Goal: Information Seeking & Learning: Check status

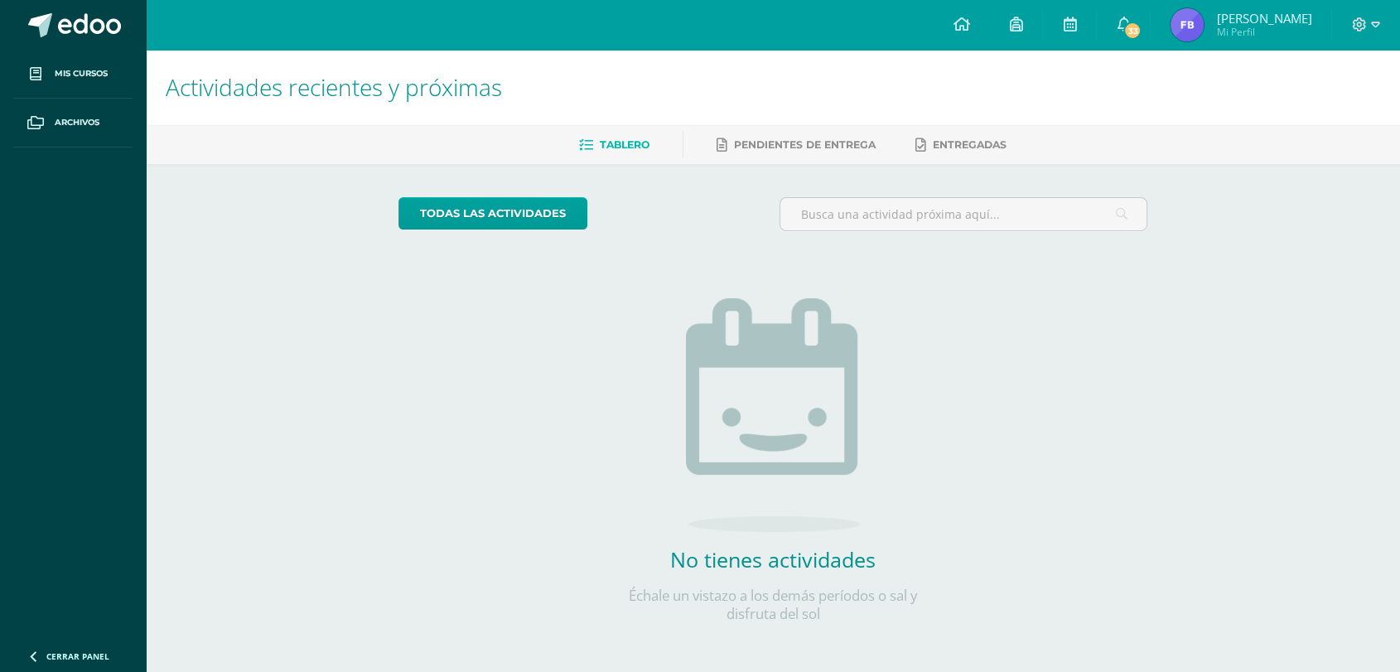
click at [1185, 37] on img at bounding box center [1187, 24] width 33 height 33
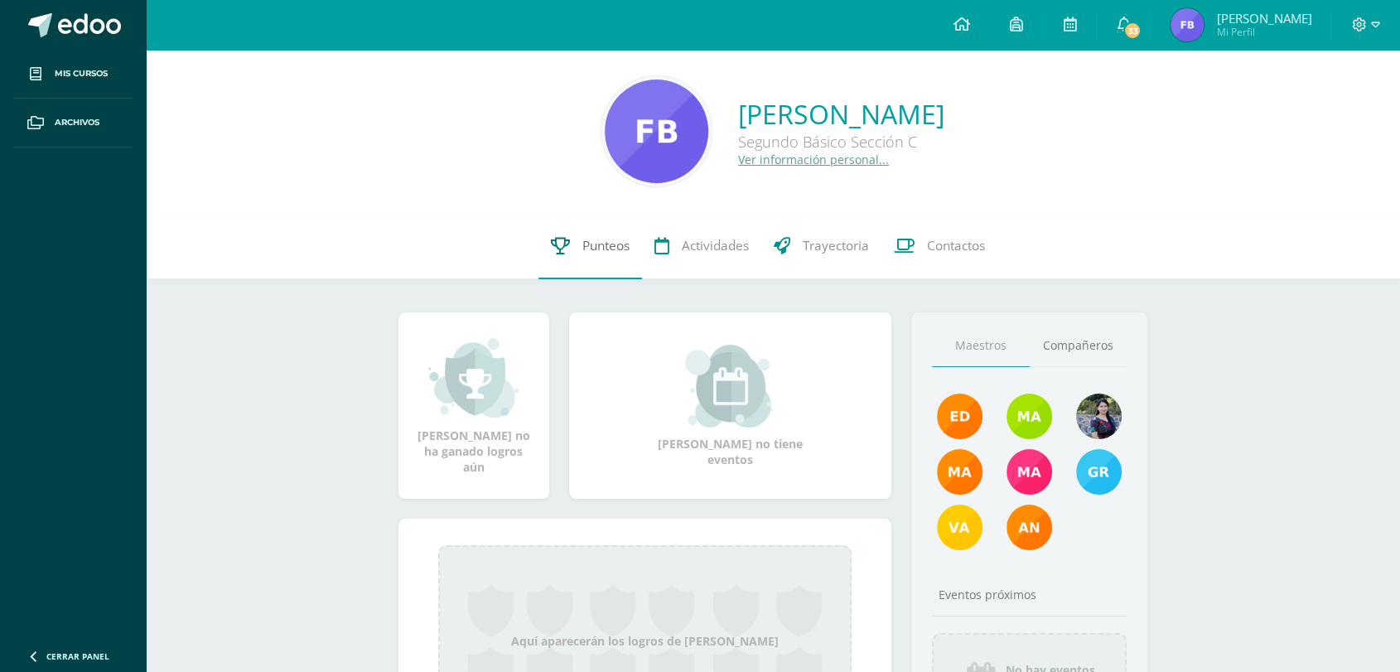
click at [563, 234] on link "Punteos" at bounding box center [591, 246] width 104 height 66
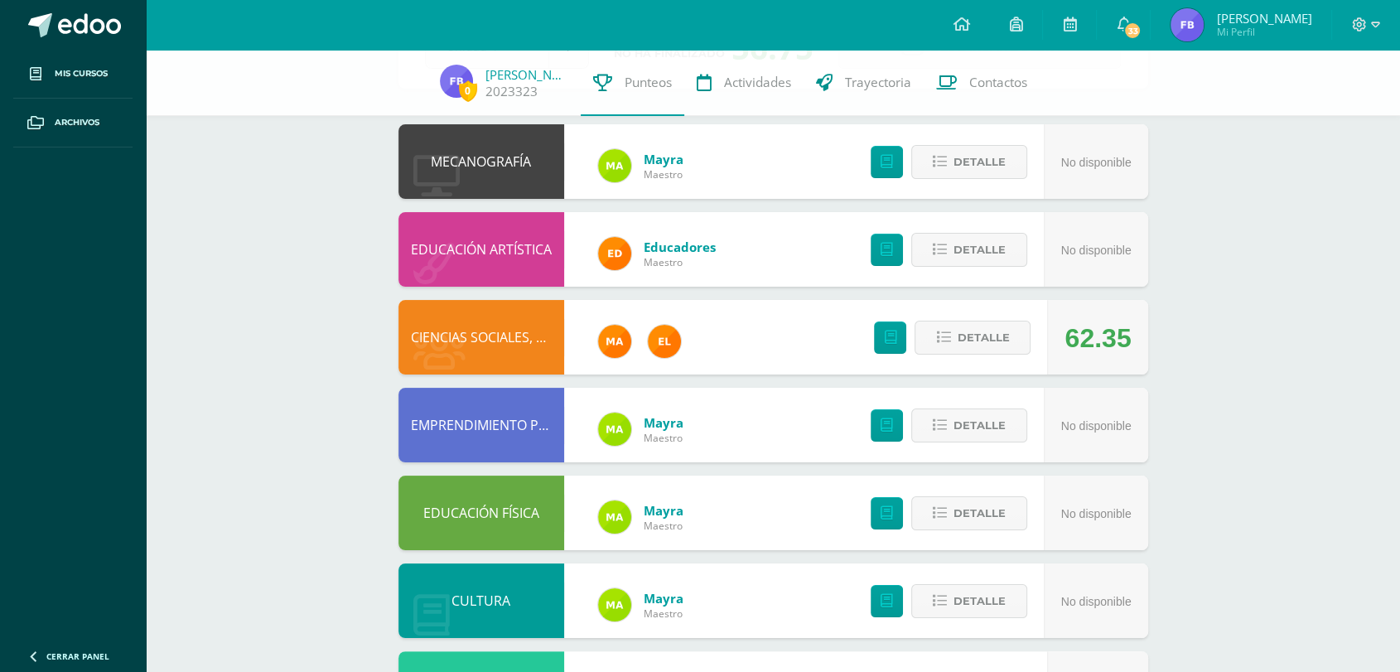
scroll to position [140, 0]
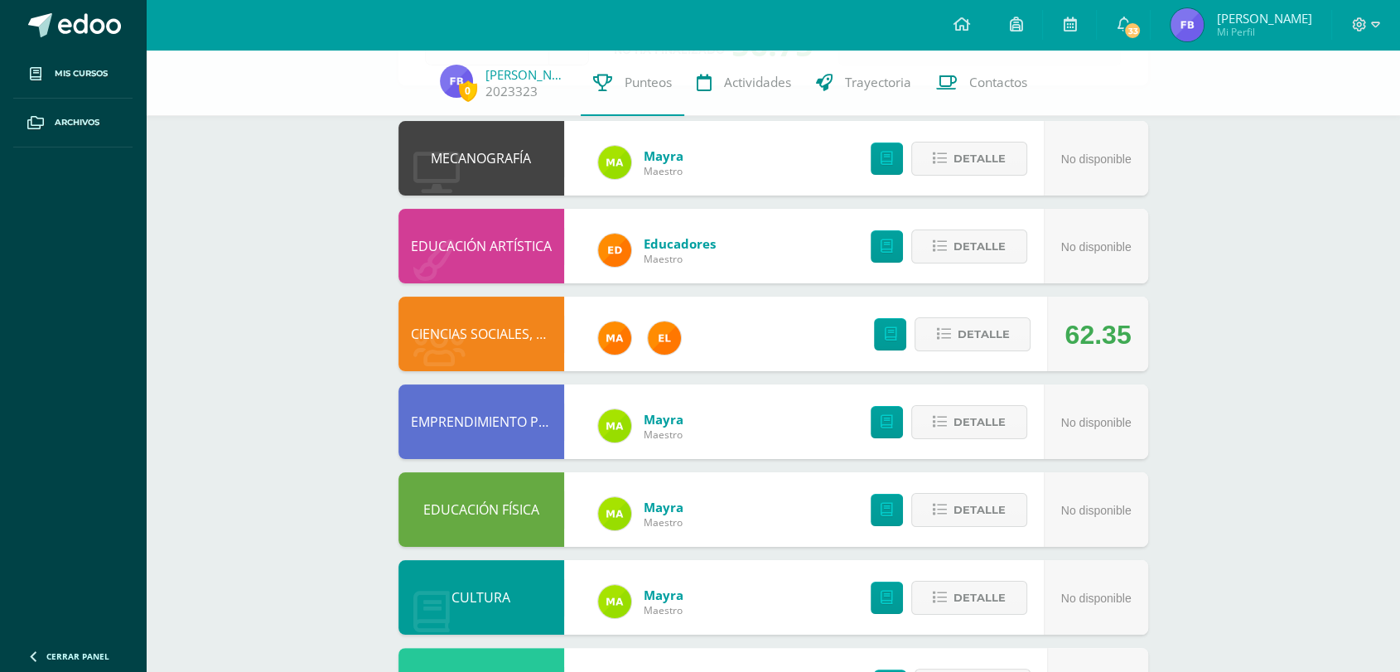
click at [1009, 355] on div "Detalle" at bounding box center [948, 334] width 198 height 75
drag, startPoint x: 954, startPoint y: 355, endPoint x: 961, endPoint y: 333, distance: 23.6
click at [961, 333] on div "Detalle" at bounding box center [948, 334] width 198 height 75
click at [961, 333] on span "Detalle" at bounding box center [983, 334] width 52 height 31
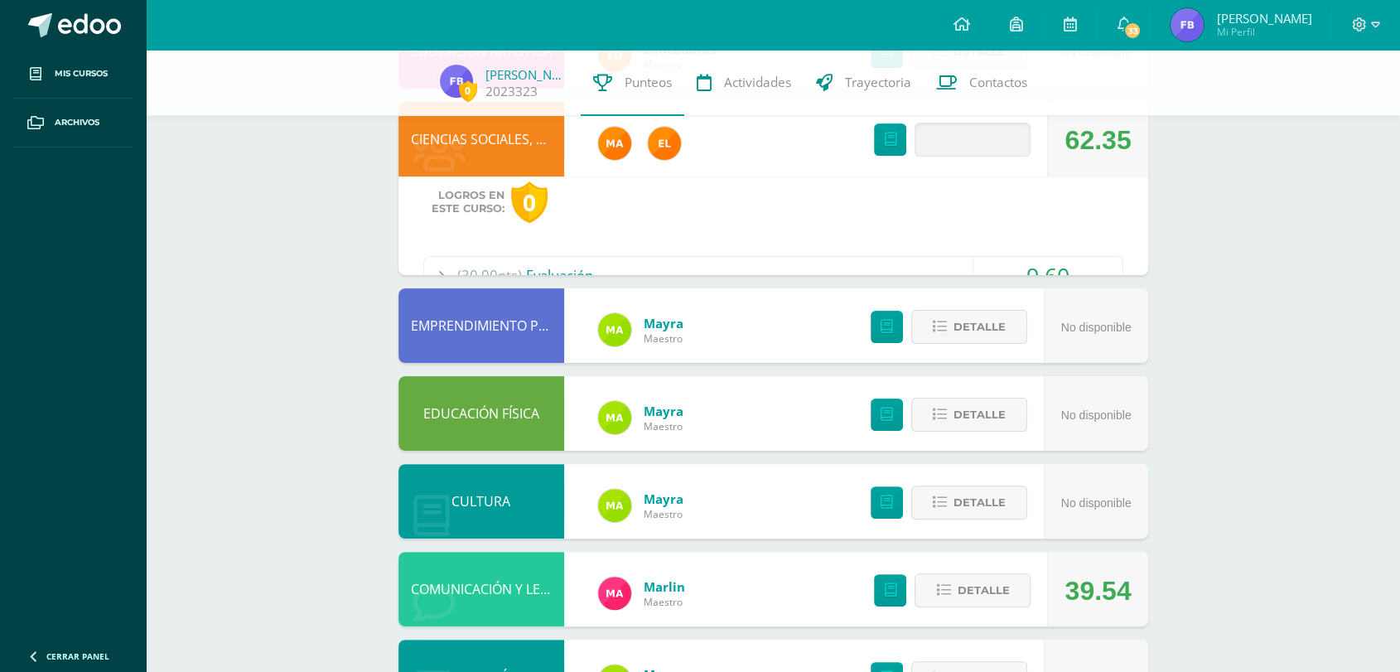
scroll to position [343, 0]
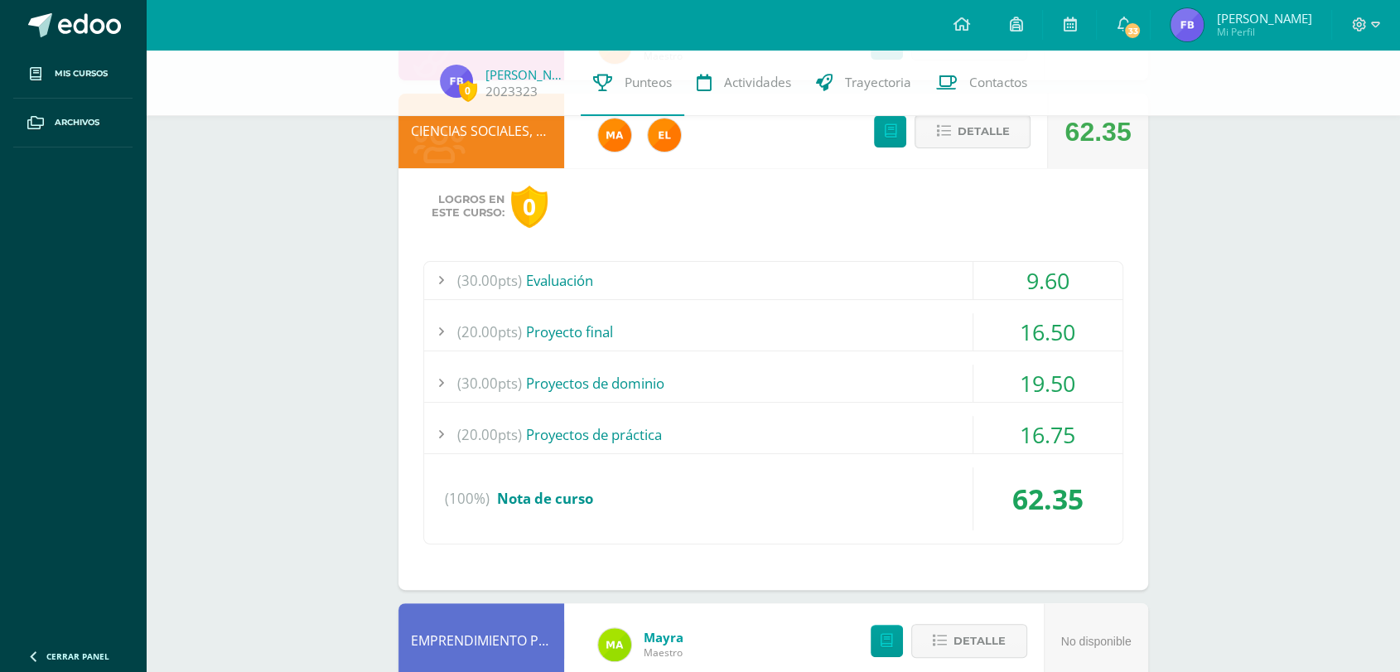
click at [1019, 263] on div "9.60" at bounding box center [1048, 280] width 149 height 37
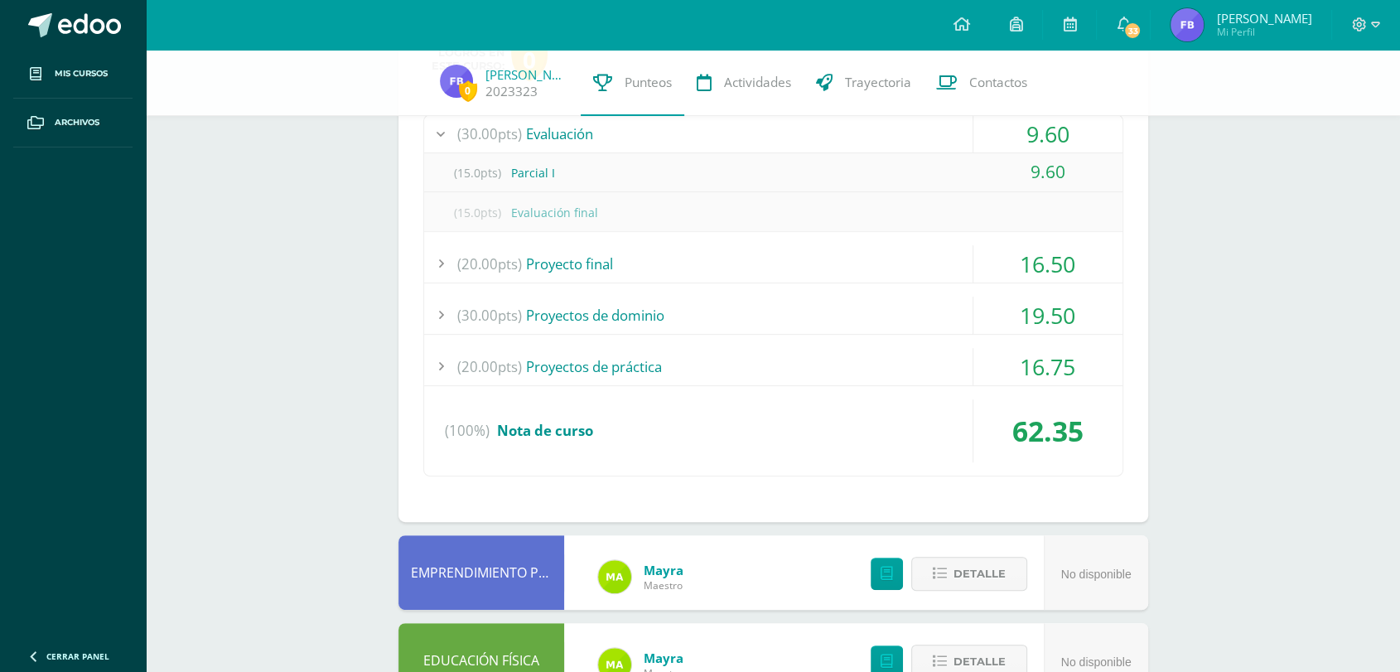
scroll to position [491, 0]
click at [1051, 254] on div "16.50" at bounding box center [1048, 262] width 149 height 37
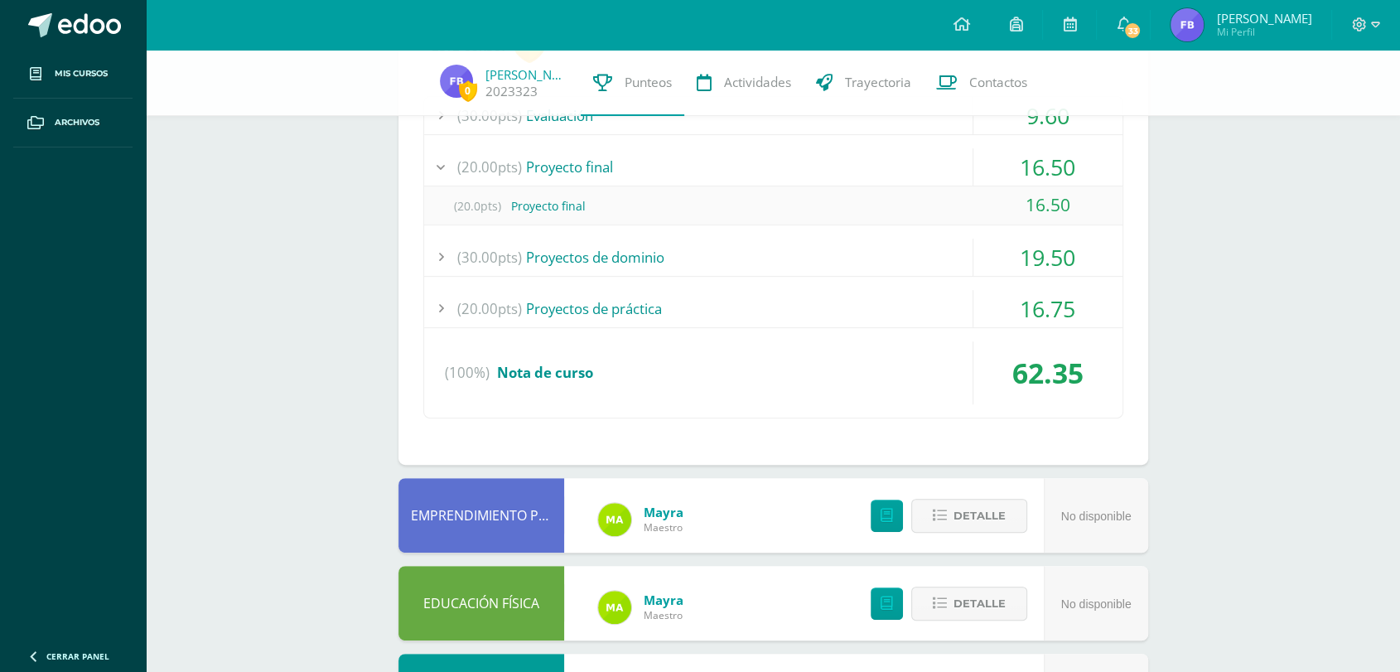
scroll to position [512, 0]
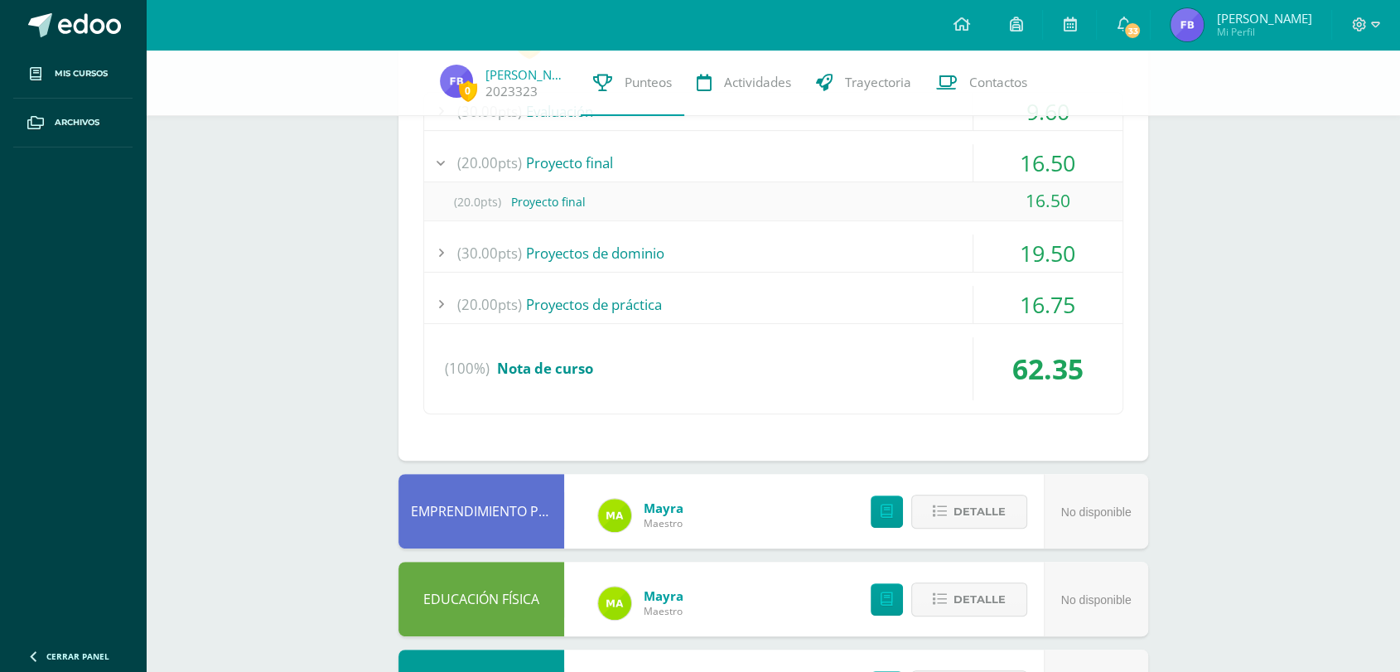
click at [1051, 254] on div "19.50" at bounding box center [1048, 252] width 149 height 37
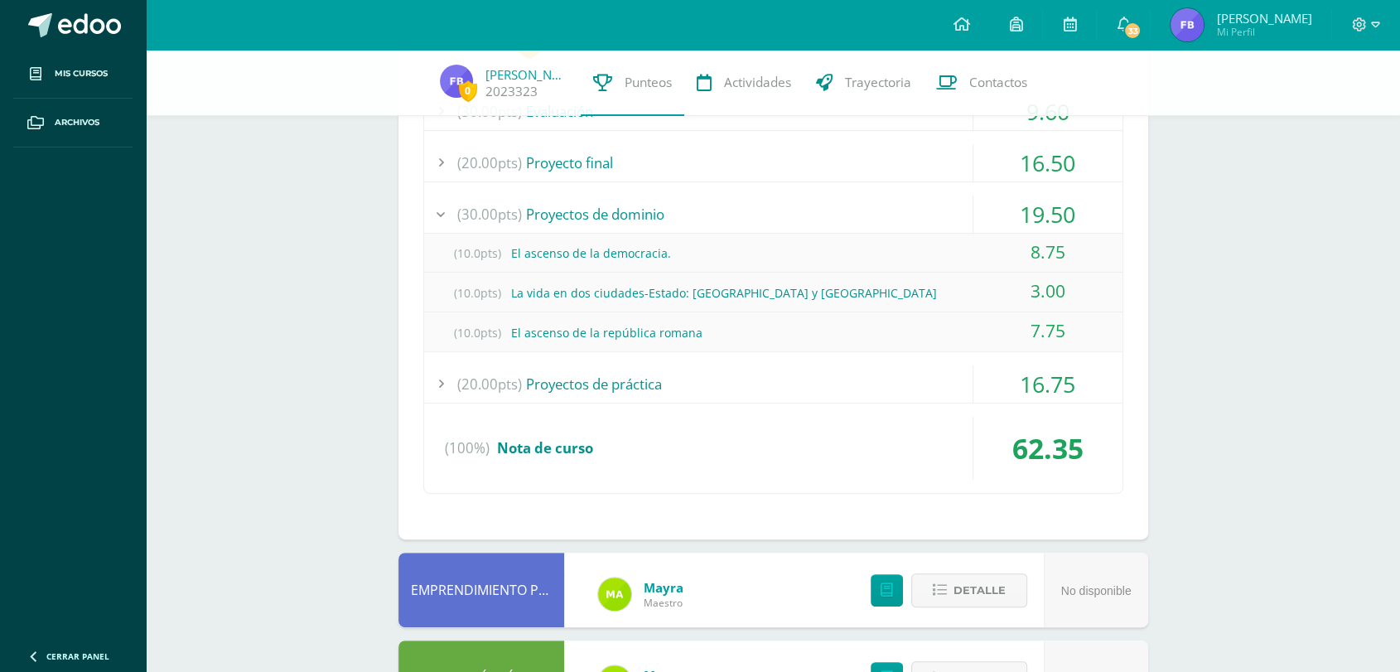
click at [1029, 374] on div "16.75" at bounding box center [1048, 383] width 149 height 37
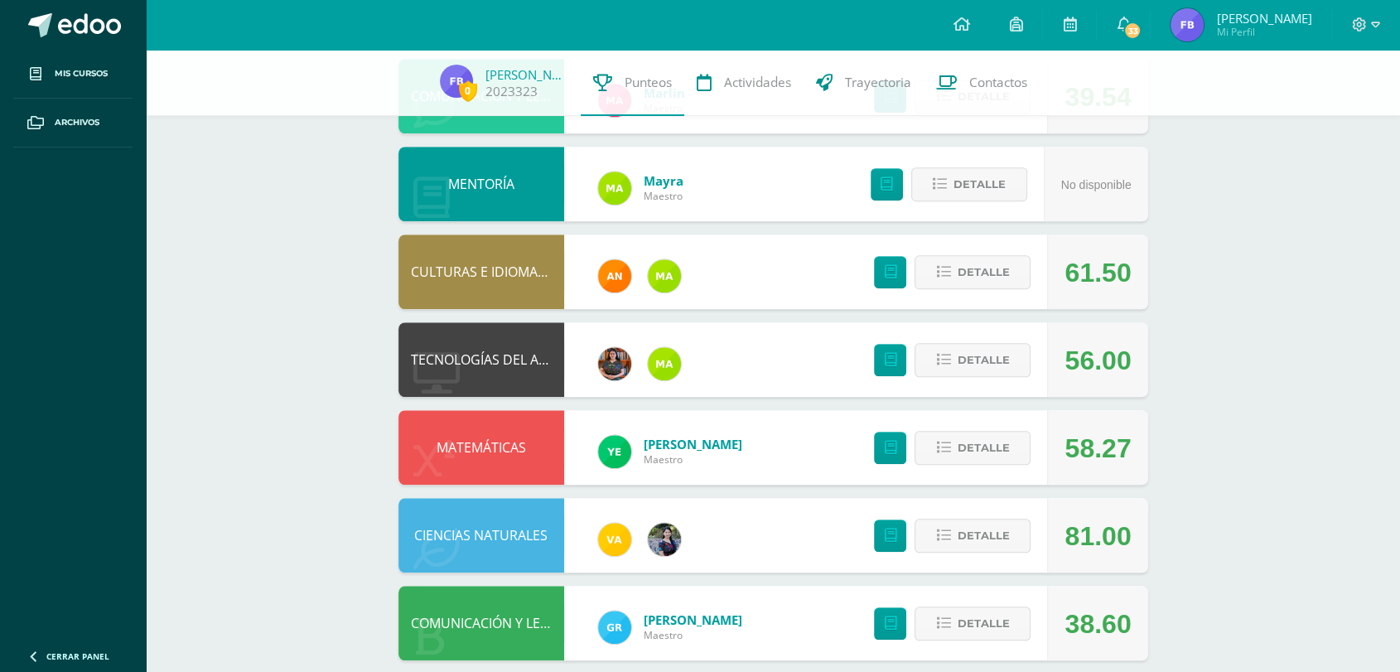
scroll to position [1329, 0]
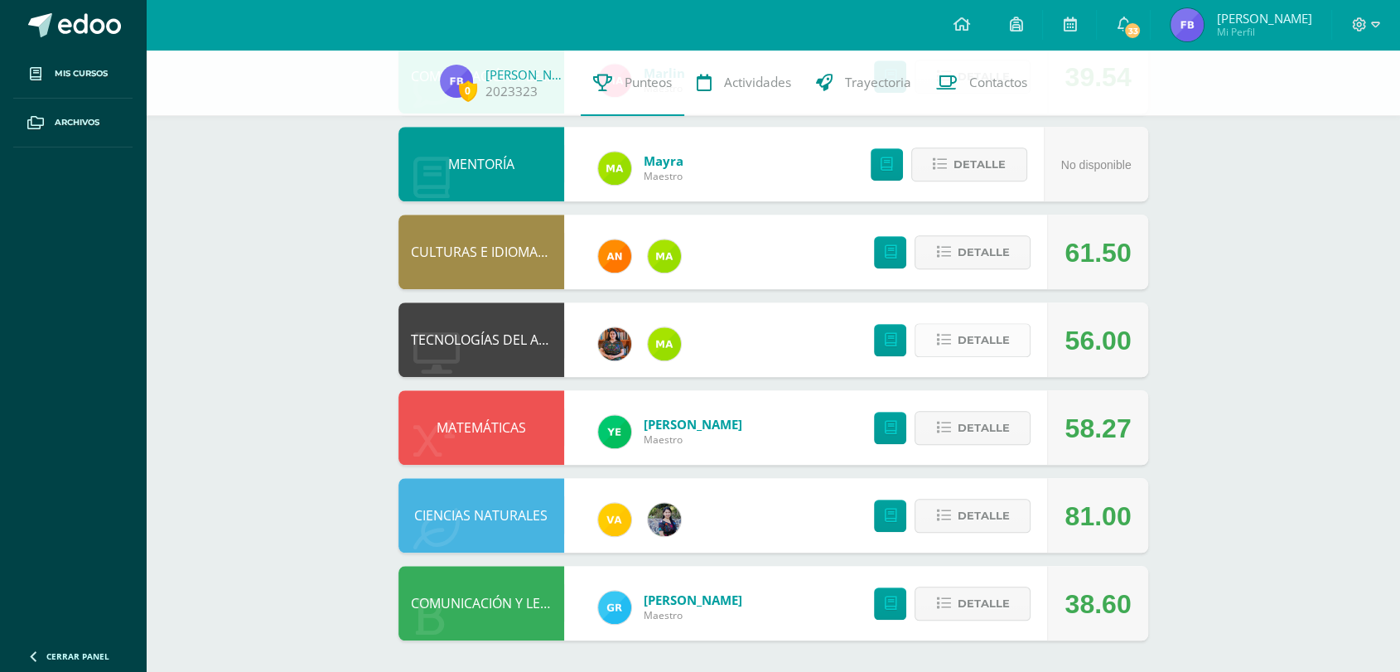
click at [963, 341] on span "Detalle" at bounding box center [983, 340] width 52 height 31
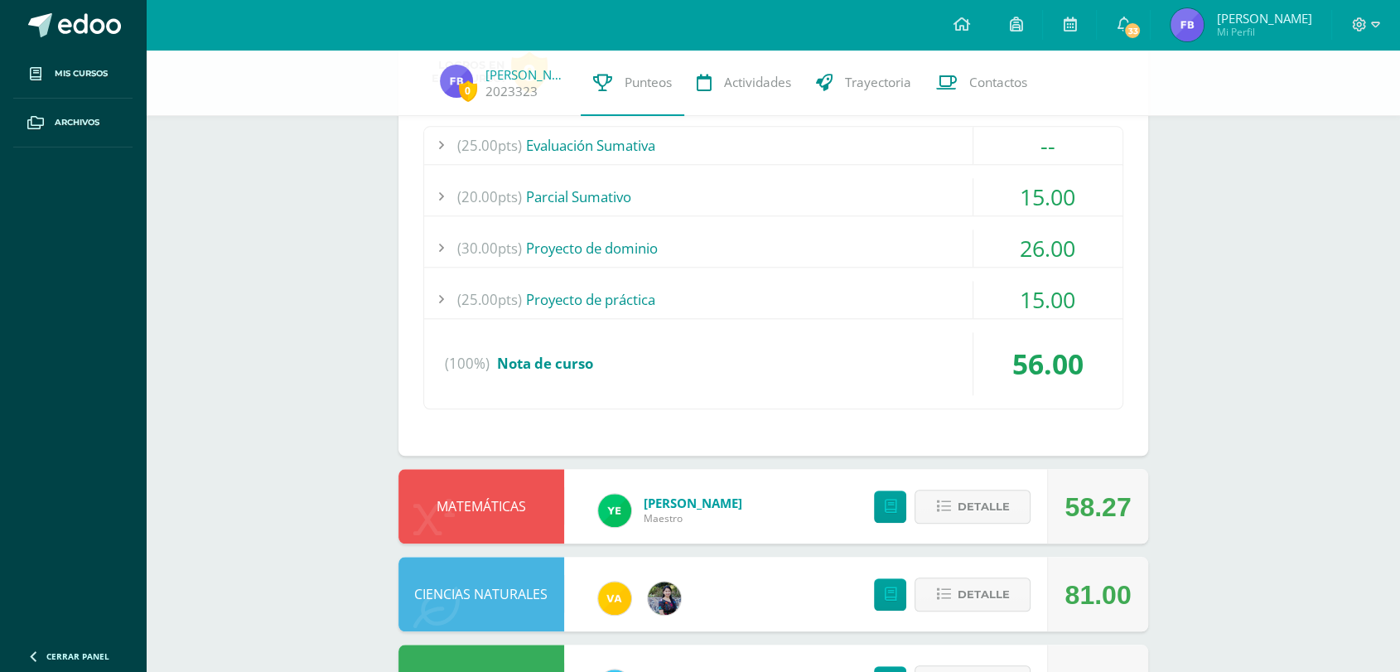
scroll to position [1675, 0]
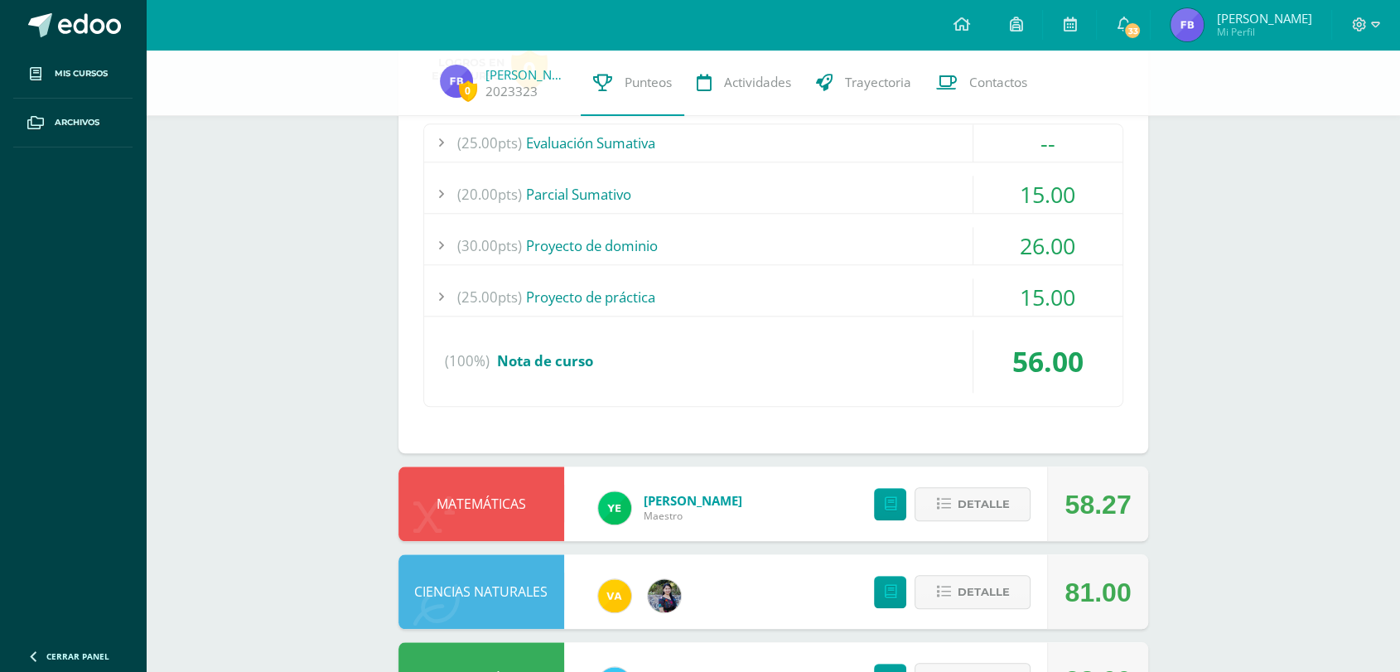
click at [1061, 200] on div "15.00" at bounding box center [1048, 194] width 149 height 37
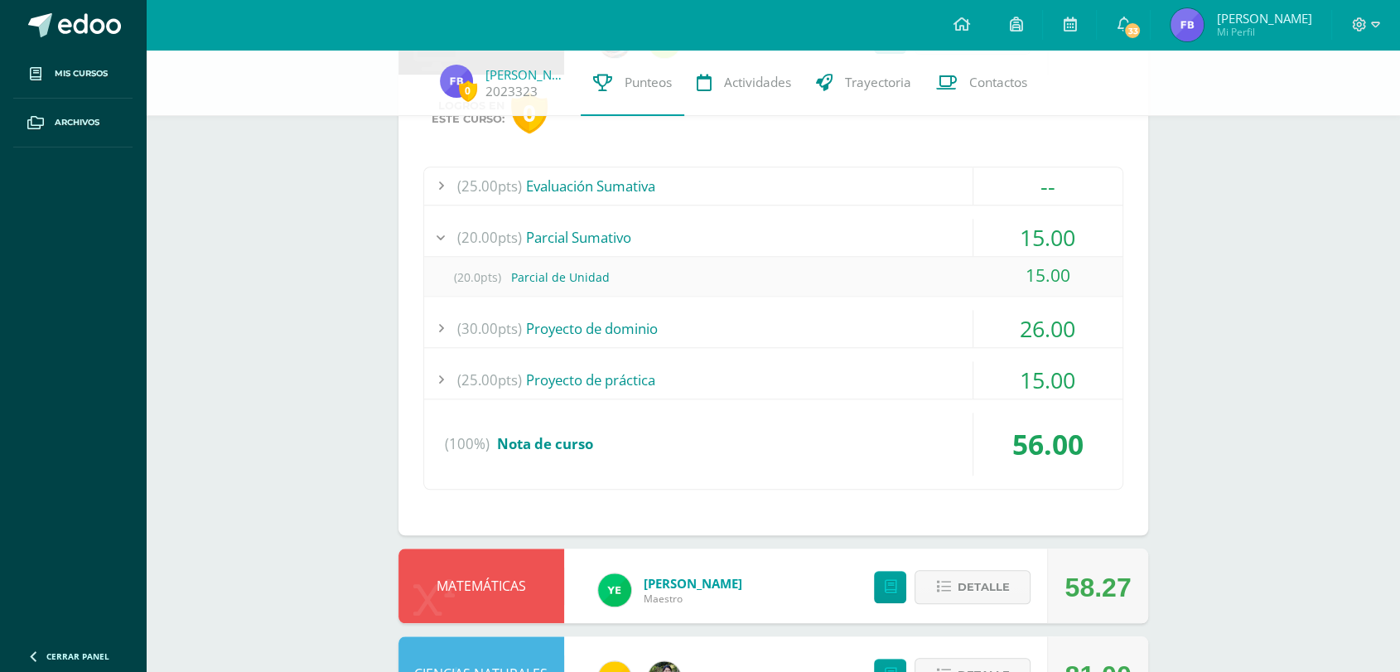
scroll to position [1457, 0]
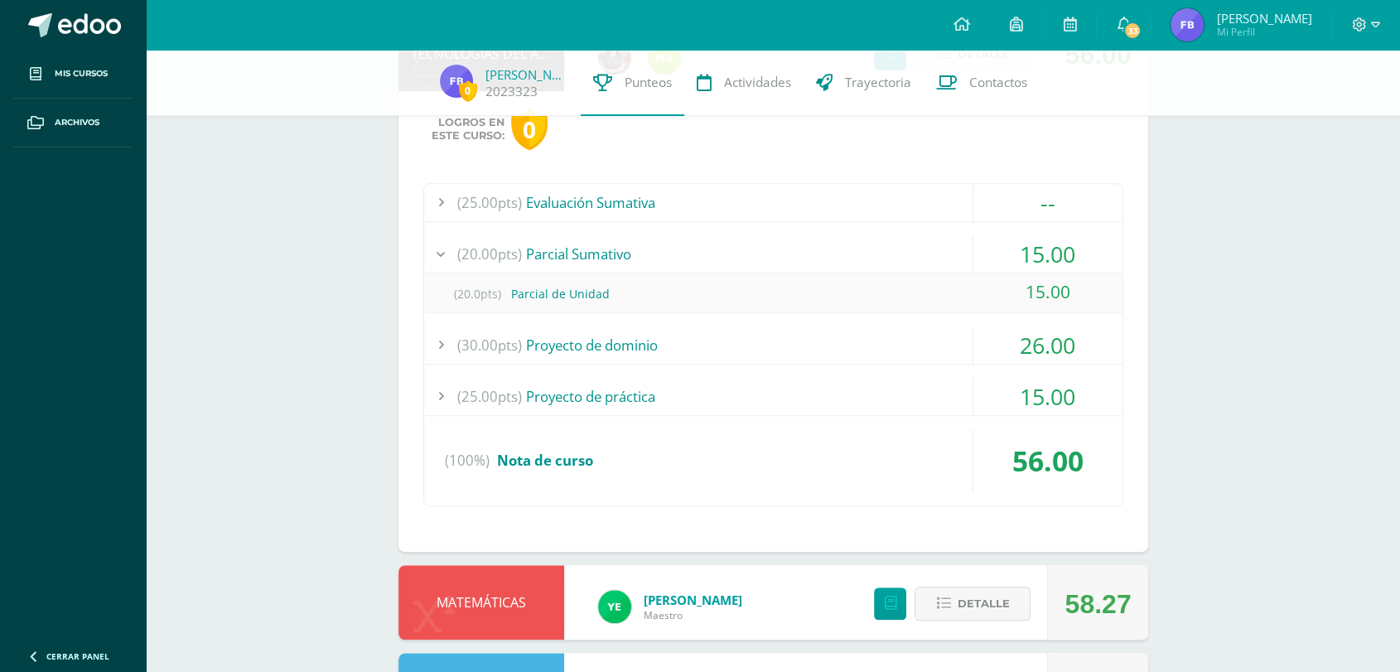
click at [1014, 197] on div "--" at bounding box center [1048, 202] width 149 height 37
click at [1058, 362] on div "26.00" at bounding box center [1048, 344] width 149 height 37
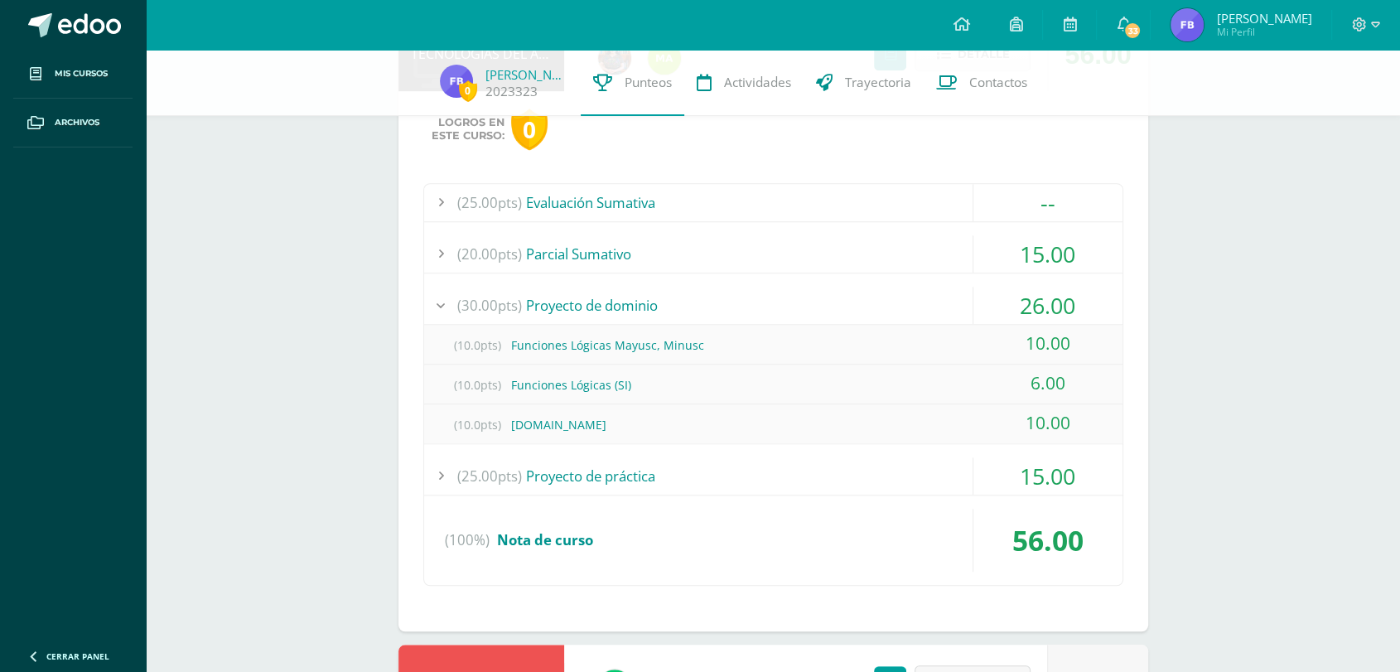
click at [1040, 473] on div "15.00" at bounding box center [1048, 475] width 149 height 37
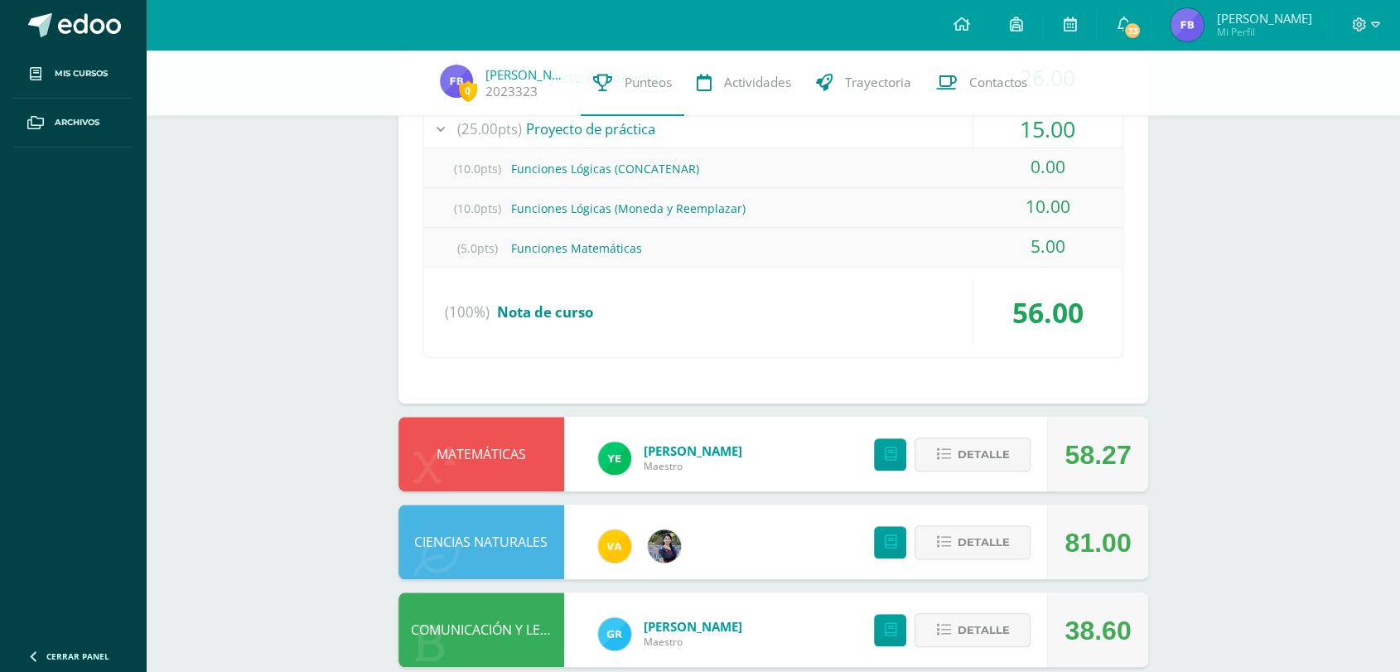
scroll to position [1710, 0]
